Goal: Task Accomplishment & Management: Use online tool/utility

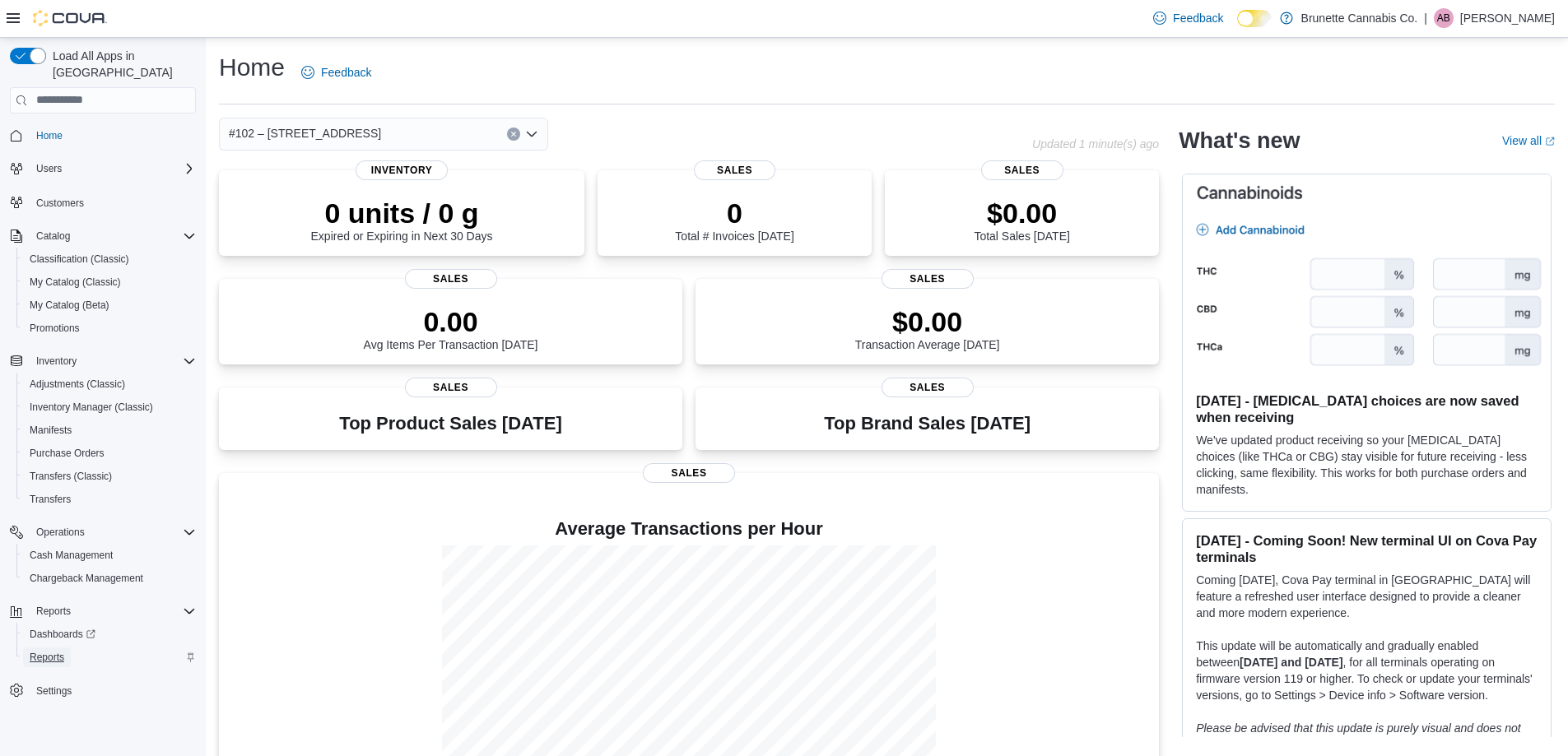
click at [52, 651] on span "Reports" at bounding box center [46, 658] width 34 height 13
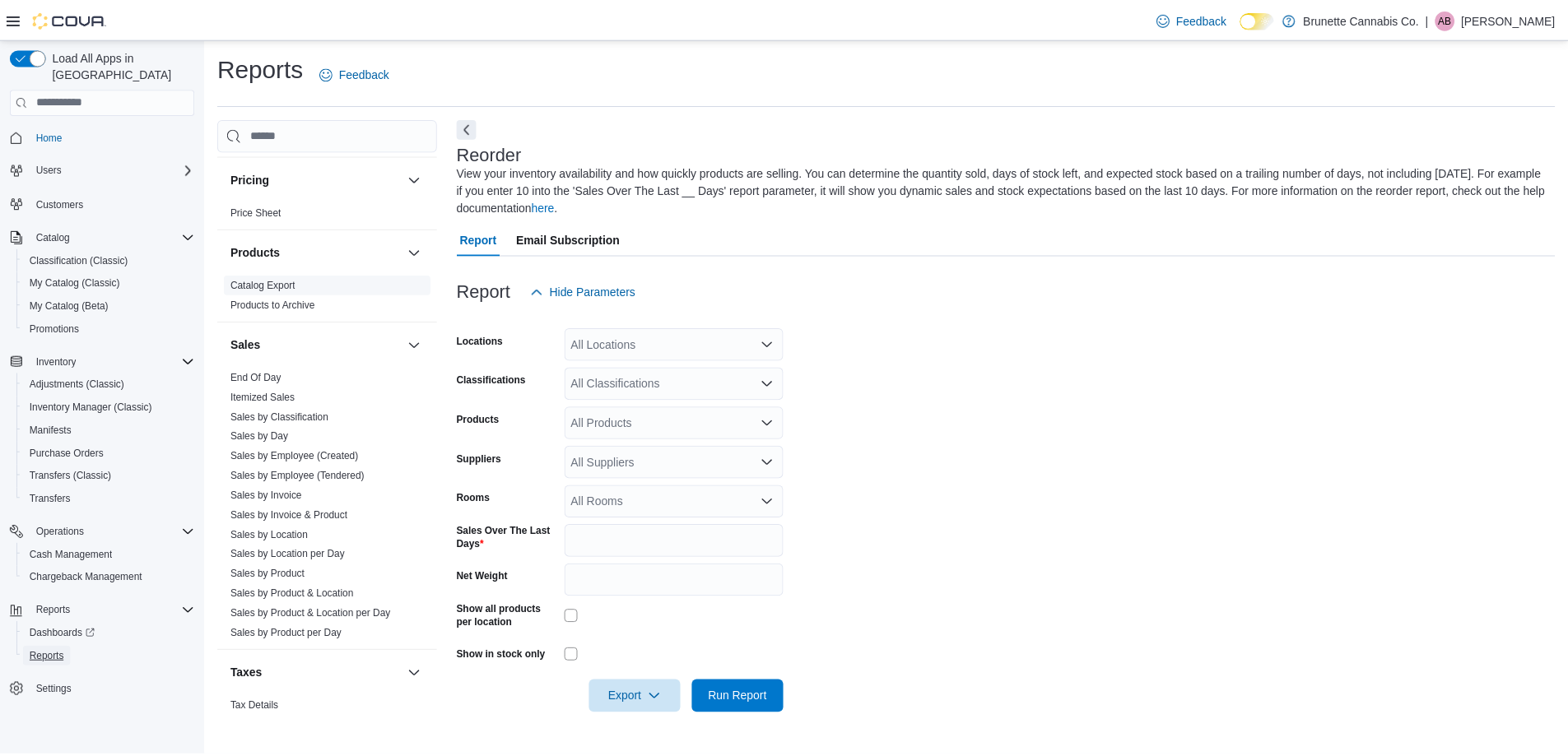
scroll to position [853, 0]
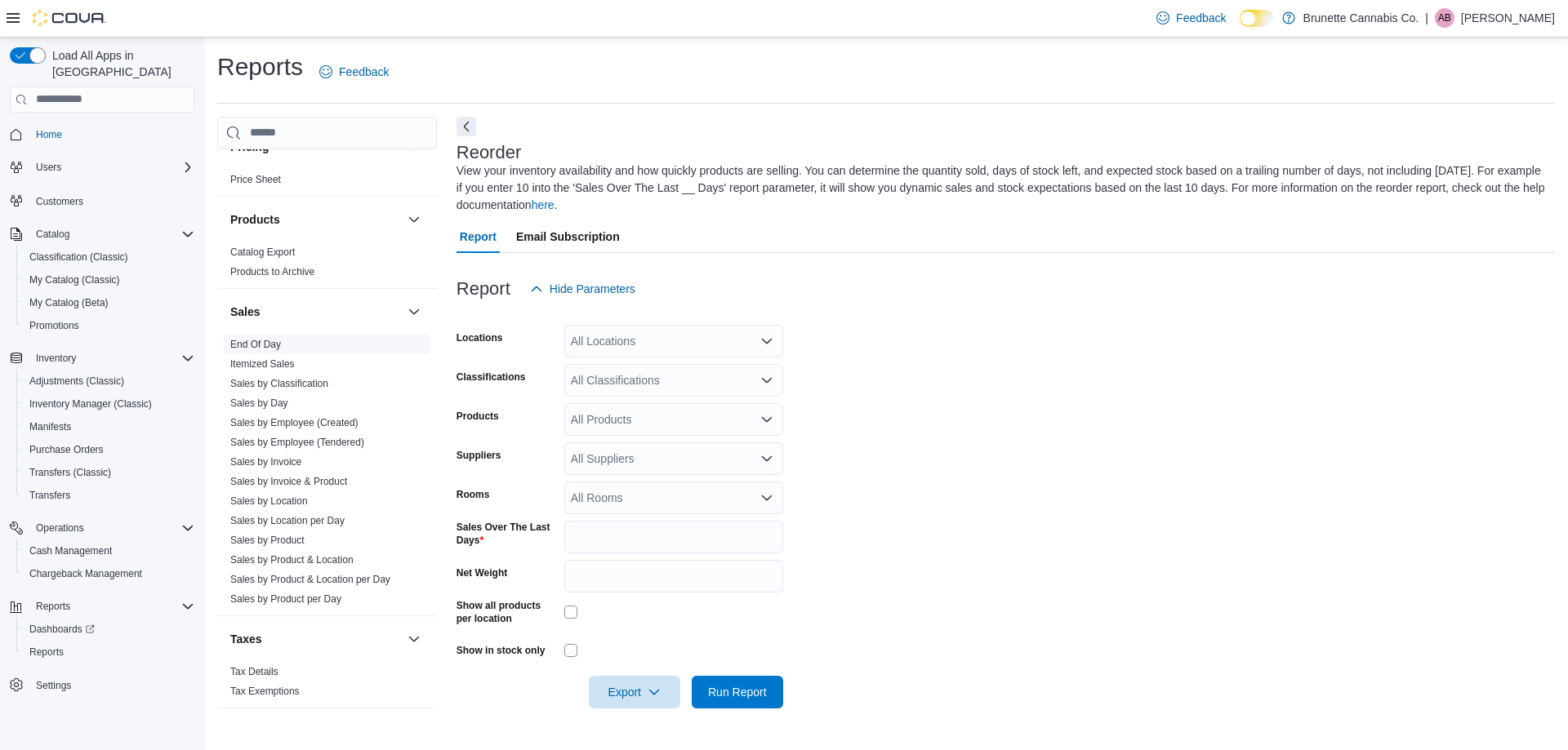
click at [245, 339] on link "End Of Day" at bounding box center [255, 345] width 51 height 12
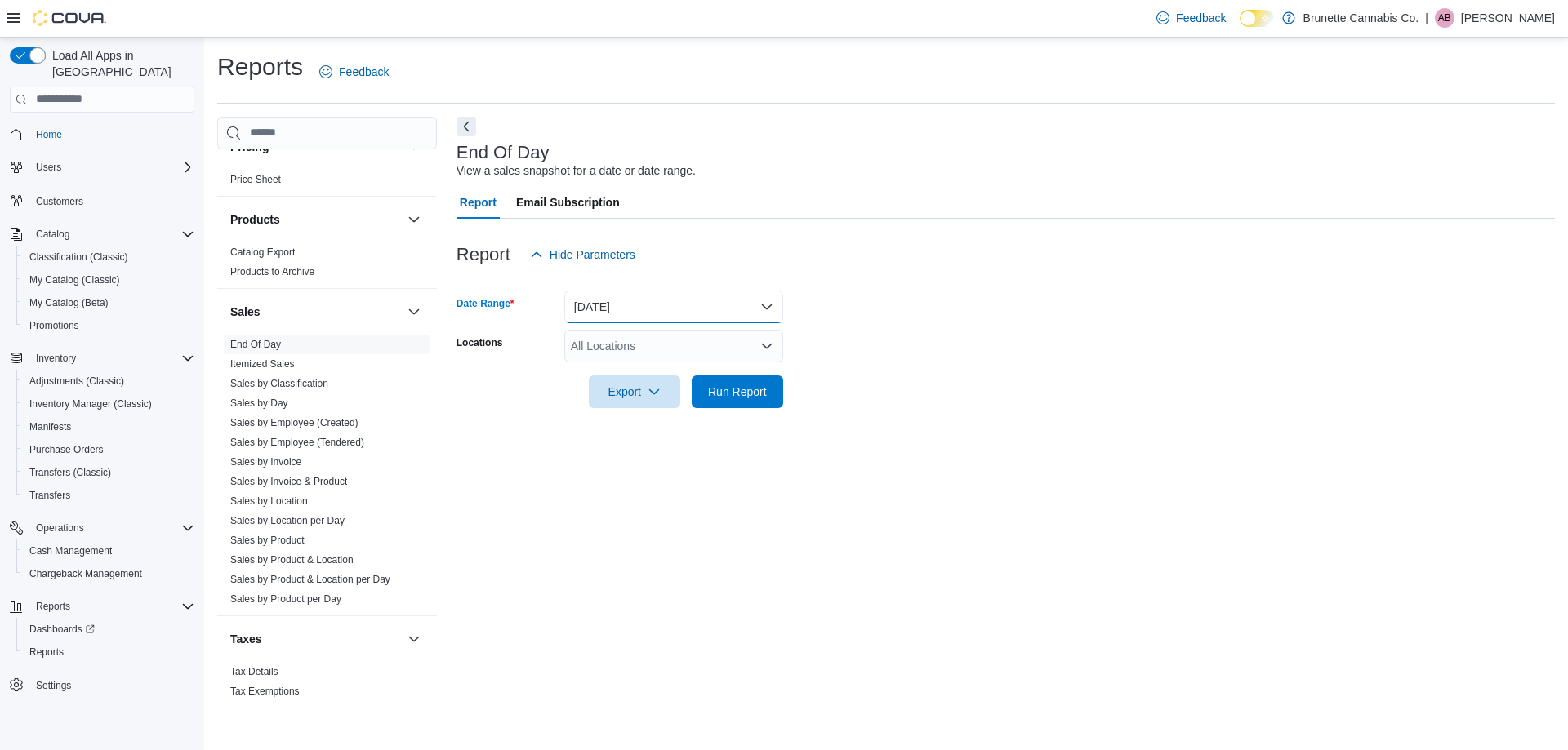
click at [727, 314] on button "[DATE]" at bounding box center [674, 307] width 219 height 32
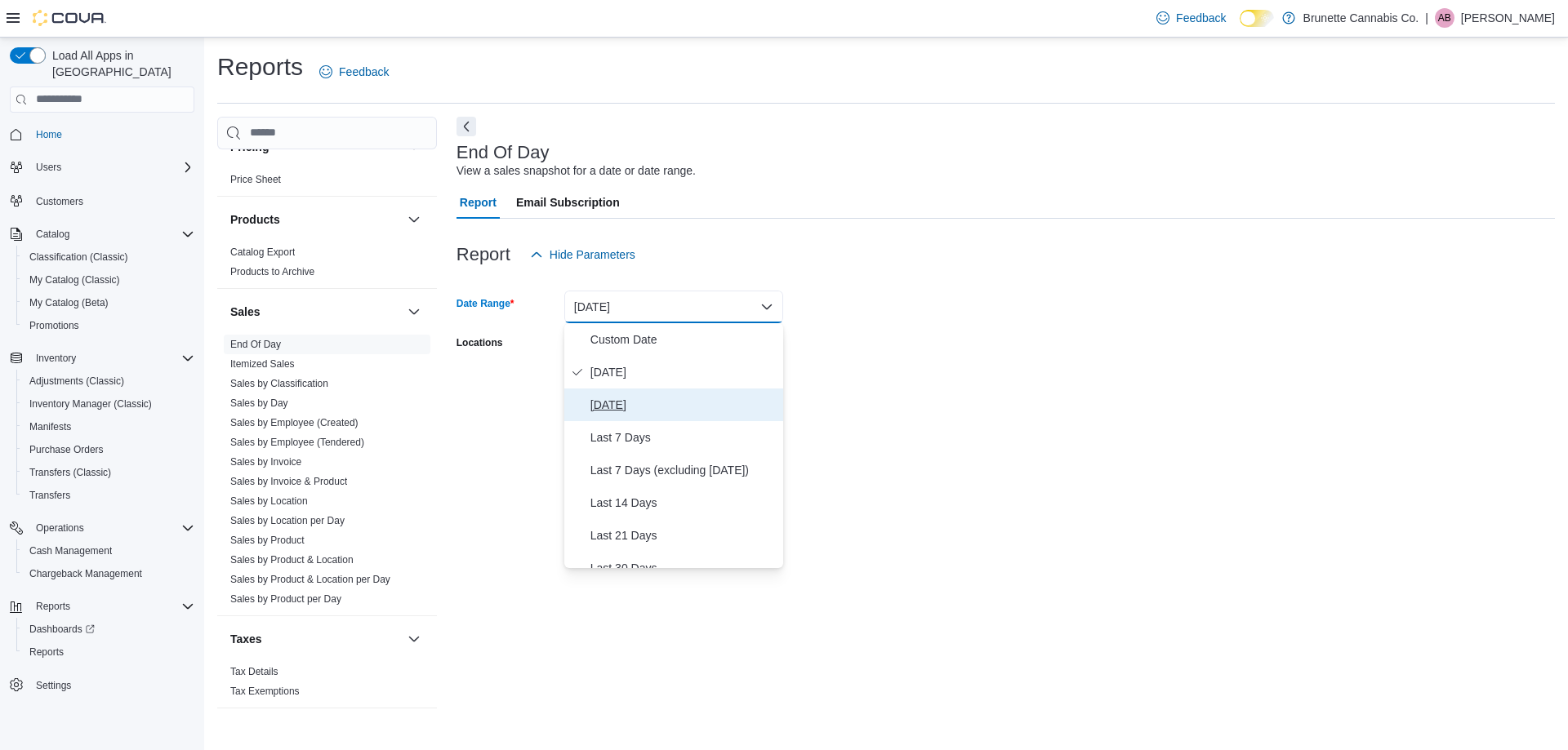
drag, startPoint x: 643, startPoint y: 402, endPoint x: 660, endPoint y: 404, distance: 17.1
click at [642, 402] on span "[DATE]" at bounding box center [684, 405] width 186 height 20
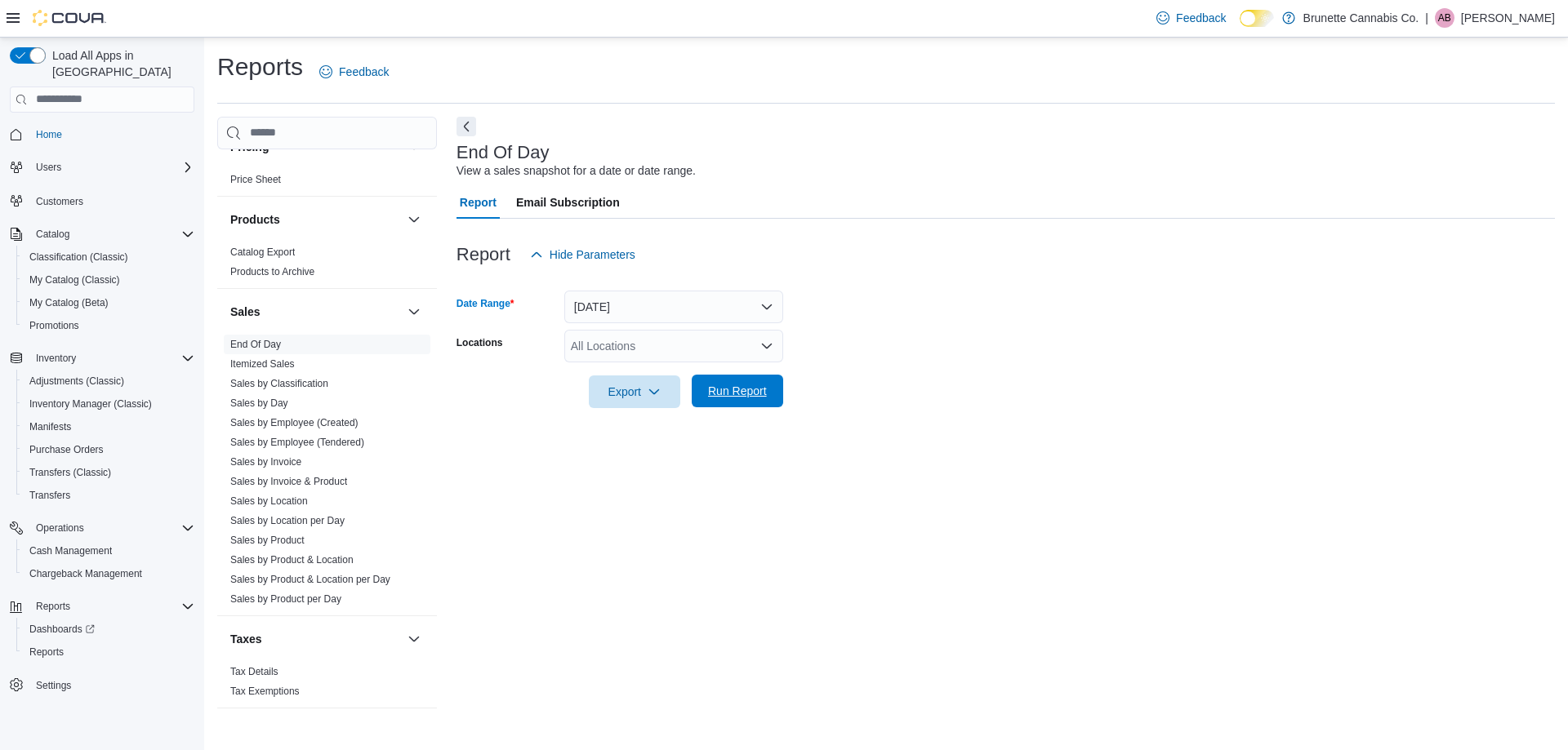
click at [718, 394] on span "Run Report" at bounding box center [737, 392] width 59 height 17
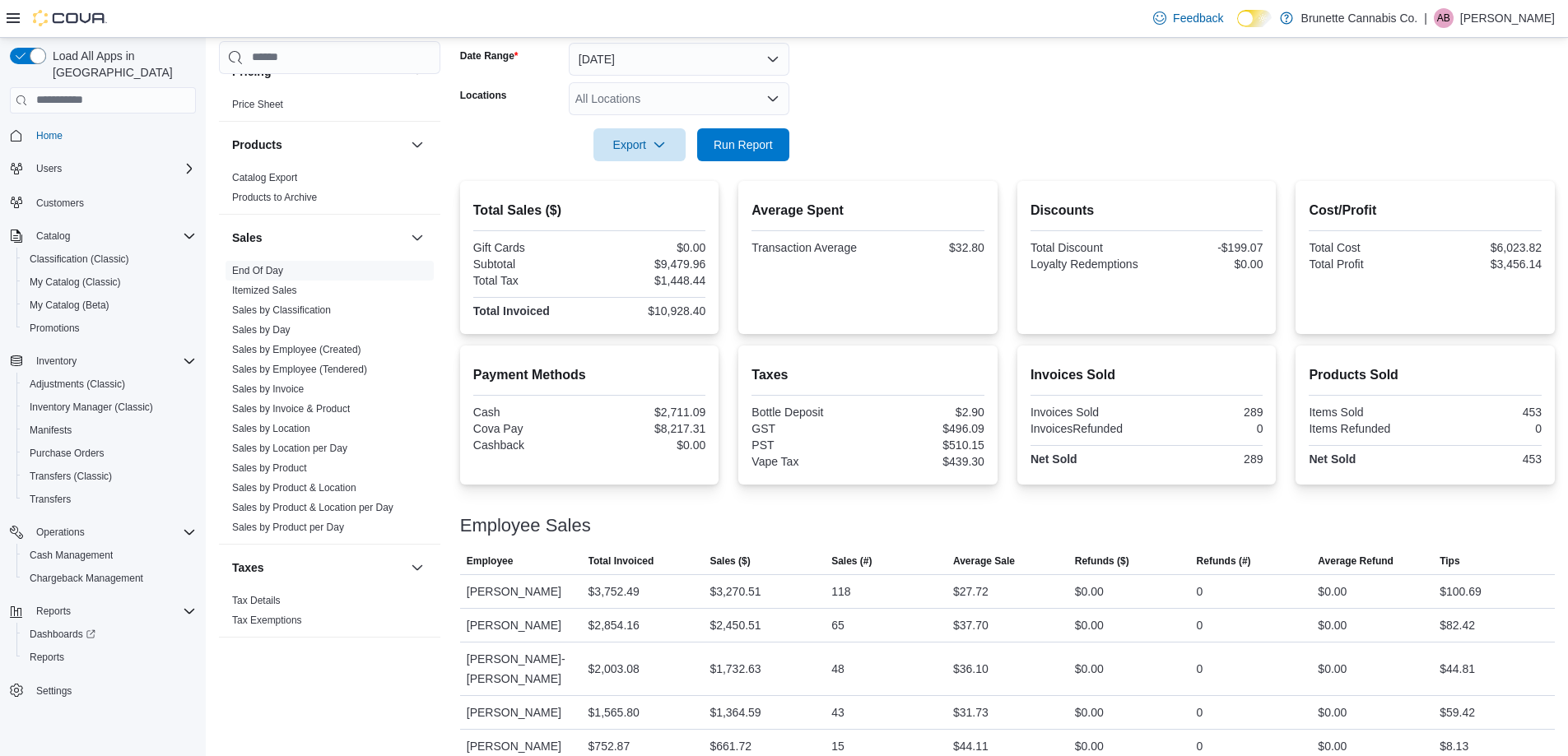
scroll to position [251, 0]
click at [687, 409] on div "$2,711.09" at bounding box center [649, 412] width 113 height 13
click at [687, 410] on div "$2,711.09" at bounding box center [649, 412] width 113 height 13
copy div "2,711.09"
click at [686, 428] on div "$8,217.31" at bounding box center [649, 428] width 113 height 13
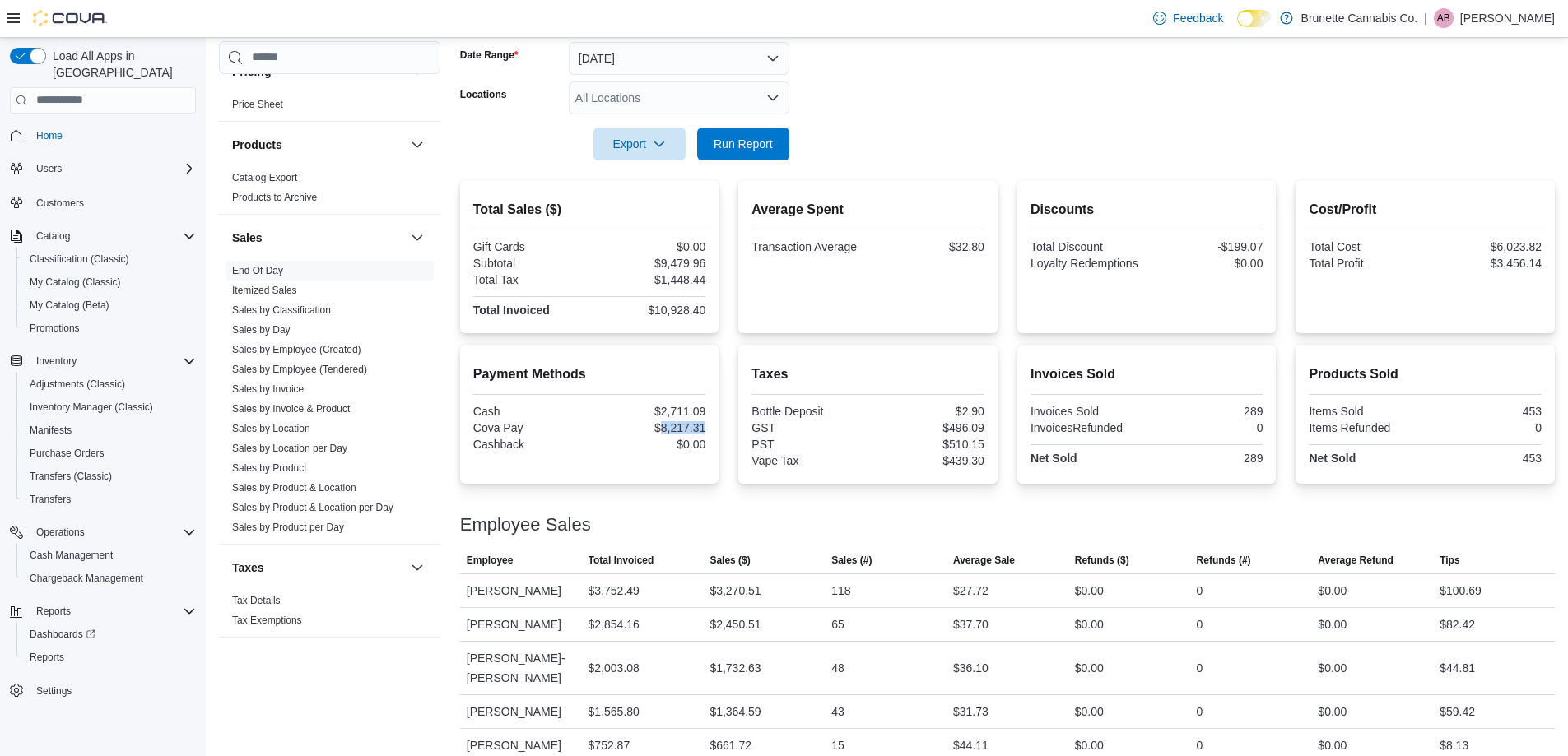
click at [686, 428] on div "$8,217.31" at bounding box center [649, 428] width 113 height 13
copy div "8,217.31"
click at [659, 158] on span "Export" at bounding box center [639, 142] width 72 height 33
click at [663, 215] on span "Export to Pdf" at bounding box center [642, 210] width 74 height 13
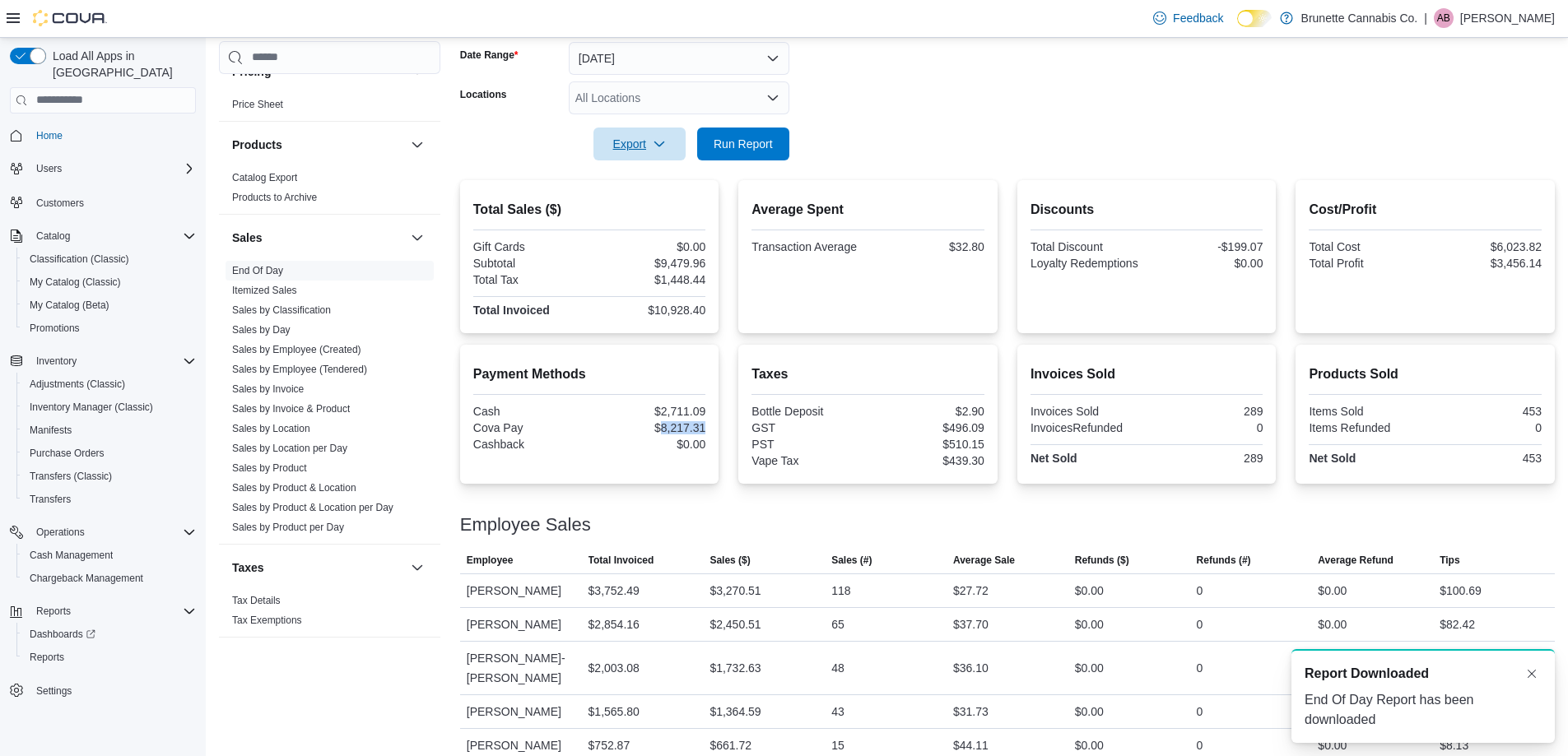
scroll to position [0, 0]
